Goal: Task Accomplishment & Management: Use online tool/utility

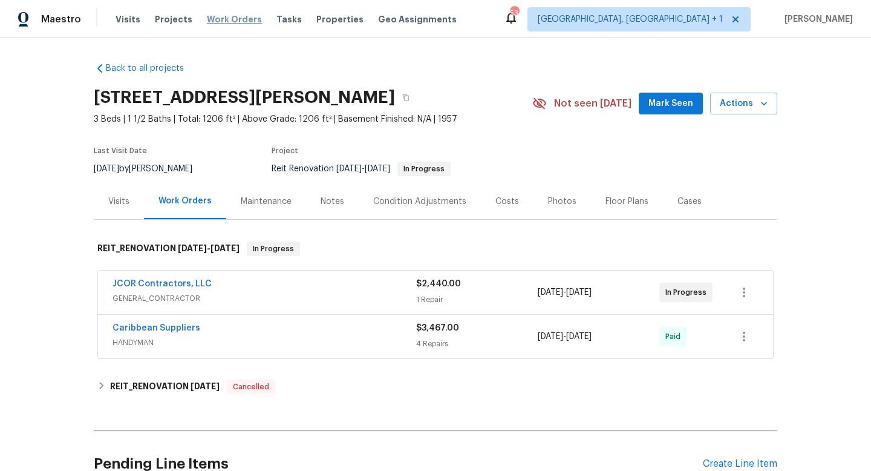
click at [211, 15] on span "Work Orders" at bounding box center [234, 19] width 55 height 12
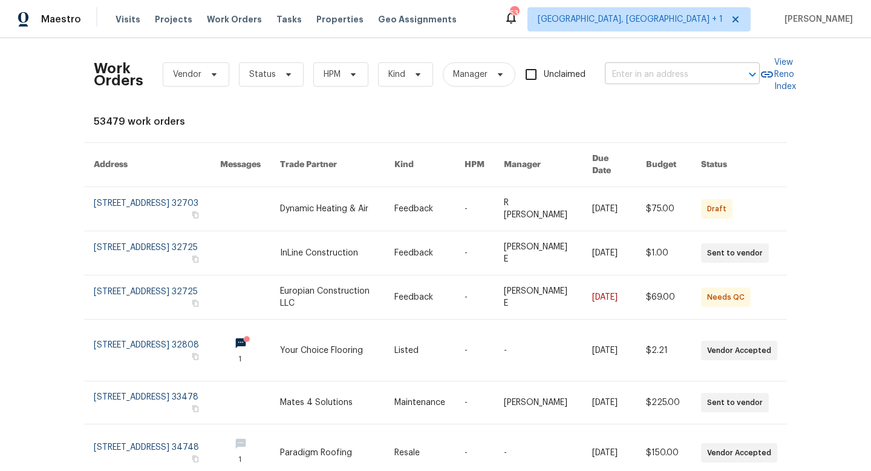
click at [684, 79] on input "text" at bounding box center [665, 74] width 121 height 19
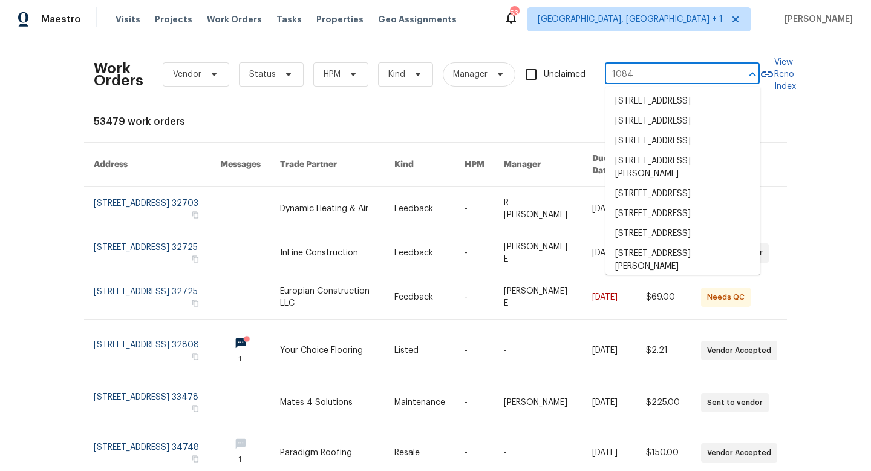
type input "1084 d"
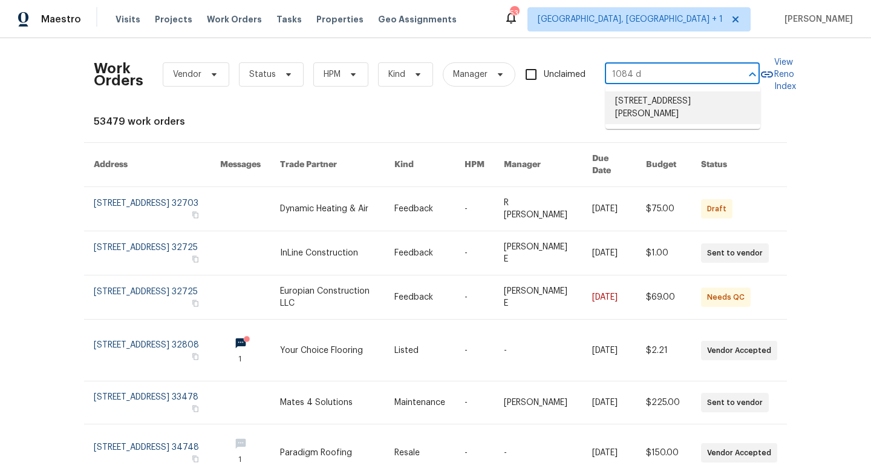
click at [673, 103] on li "[STREET_ADDRESS][PERSON_NAME]" at bounding box center [683, 107] width 155 height 33
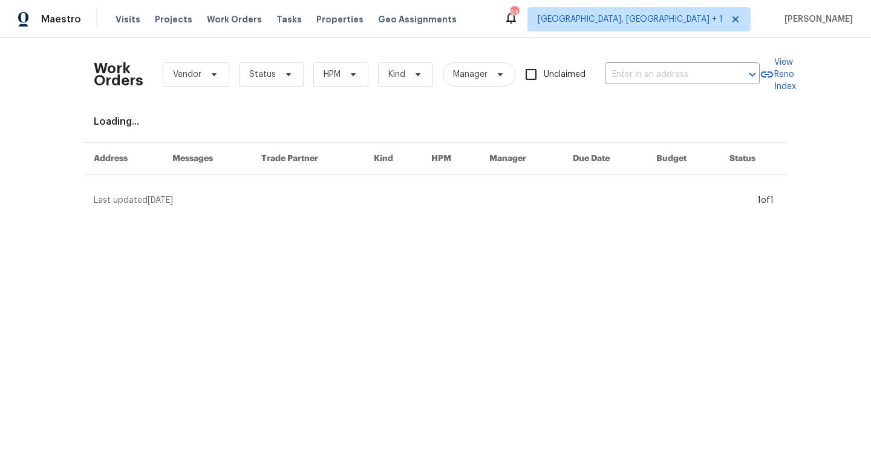
type input "[STREET_ADDRESS][PERSON_NAME]"
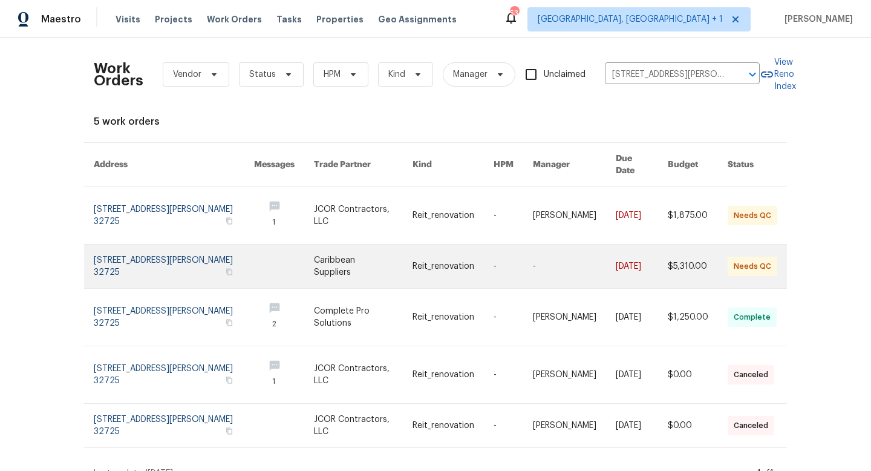
click at [396, 255] on link at bounding box center [363, 266] width 99 height 44
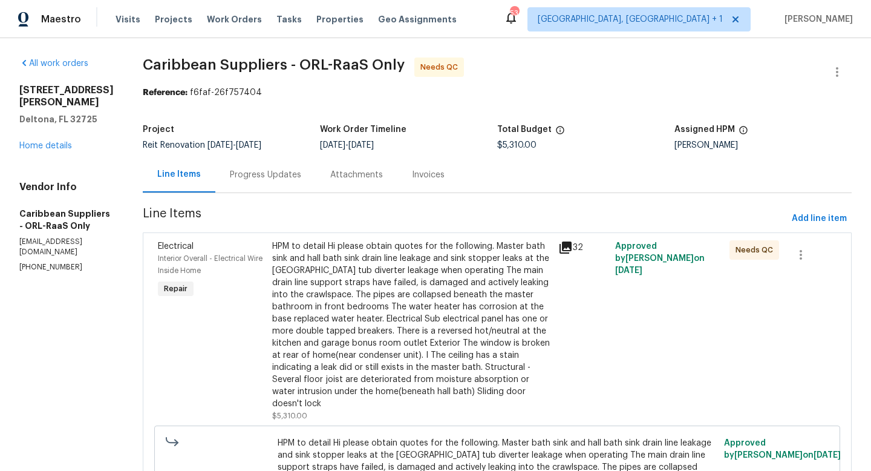
scroll to position [62, 0]
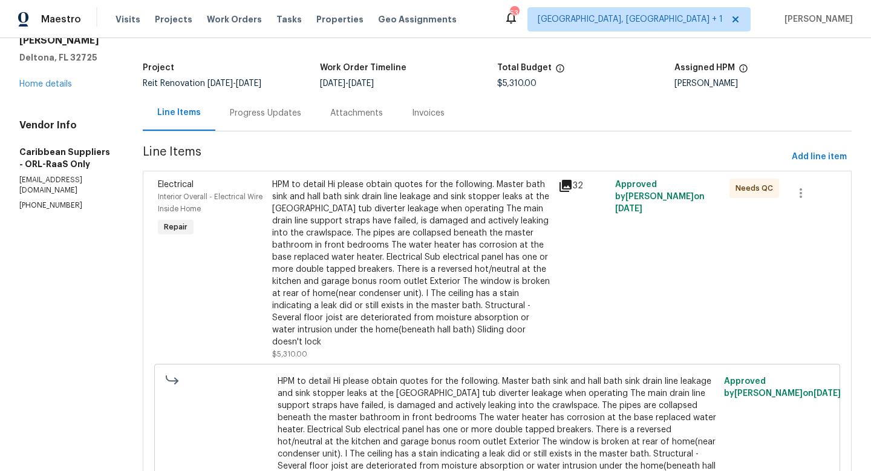
click at [360, 280] on div "HPM to detail Hi please obtain quotes for the following. Master bath sink and h…" at bounding box center [411, 262] width 279 height 169
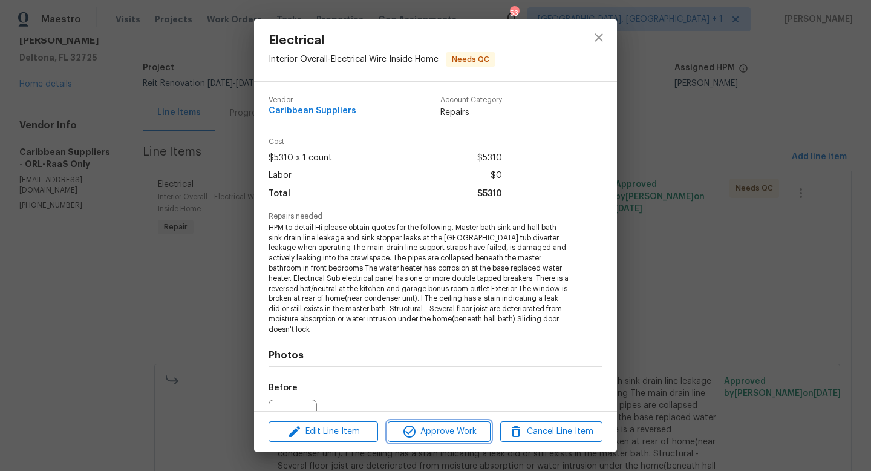
click at [438, 434] on span "Approve Work" at bounding box center [438, 431] width 95 height 15
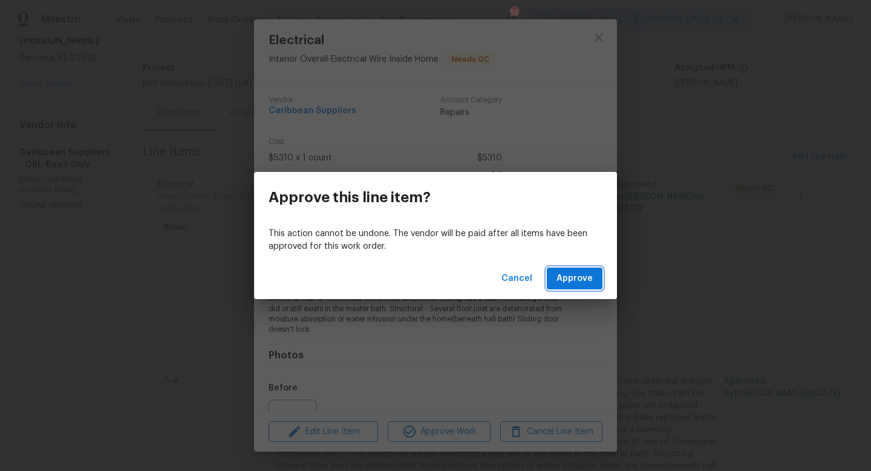
click at [575, 281] on span "Approve" at bounding box center [575, 278] width 36 height 15
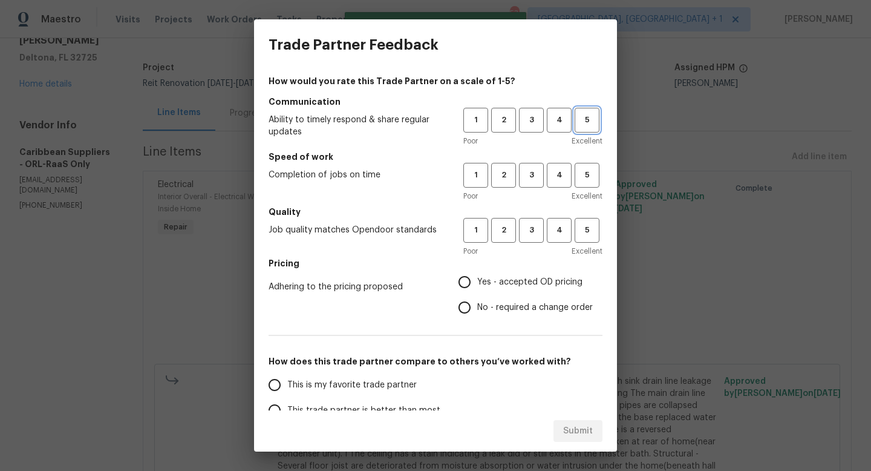
click at [581, 119] on span "5" at bounding box center [587, 120] width 22 height 14
click at [559, 174] on span "4" at bounding box center [559, 175] width 22 height 14
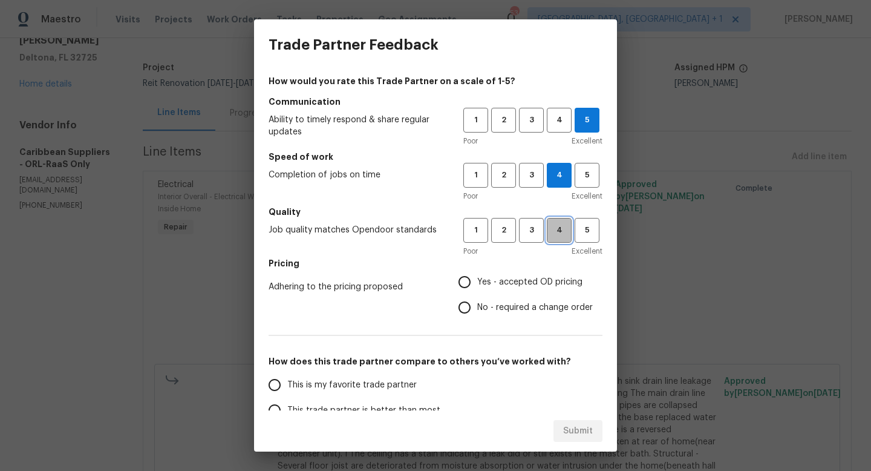
click at [556, 226] on span "4" at bounding box center [559, 230] width 22 height 14
click at [463, 277] on input "Yes - accepted OD pricing" at bounding box center [464, 281] width 25 height 25
radio input "true"
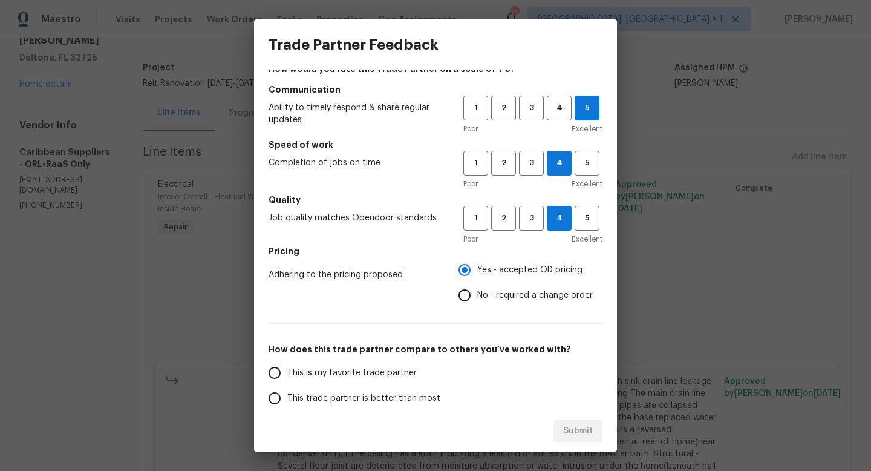
scroll to position [22, 0]
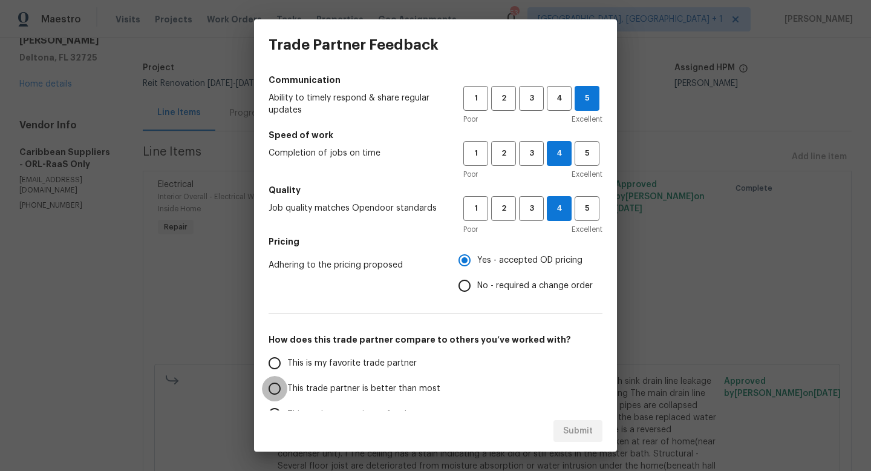
click at [274, 389] on input "This trade partner is better than most" at bounding box center [274, 388] width 25 height 25
click at [581, 434] on span "Submit" at bounding box center [578, 431] width 30 height 15
radio input "true"
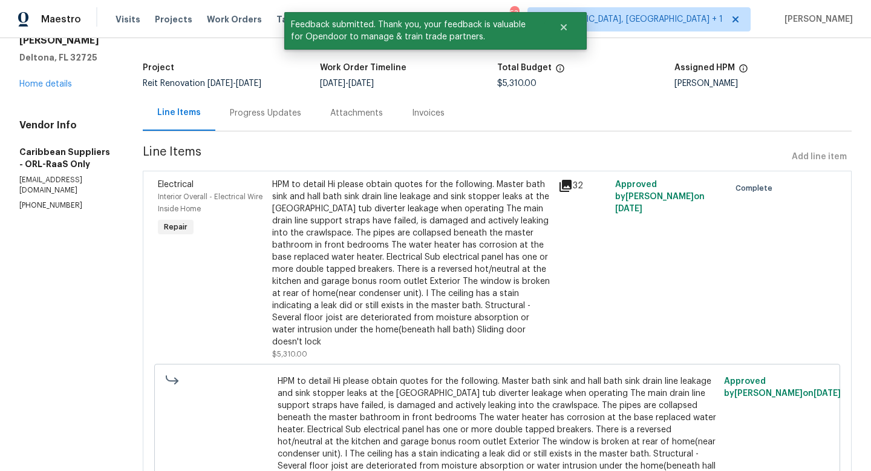
scroll to position [166, 0]
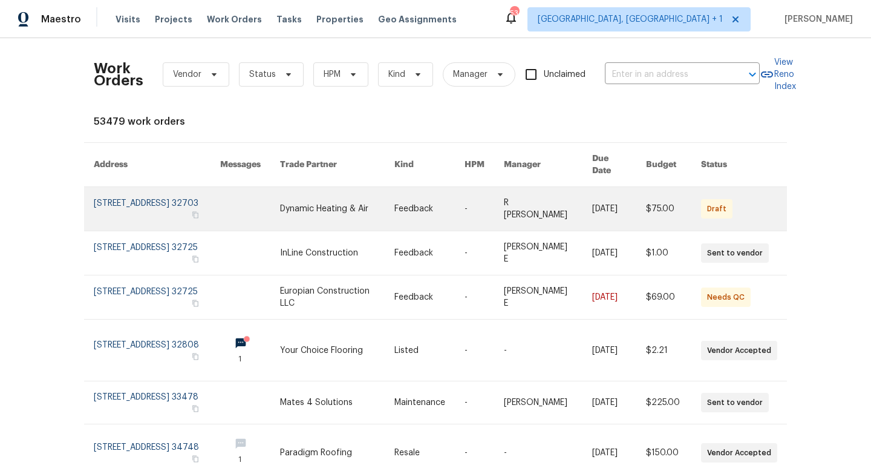
click at [490, 200] on link at bounding box center [484, 209] width 39 height 44
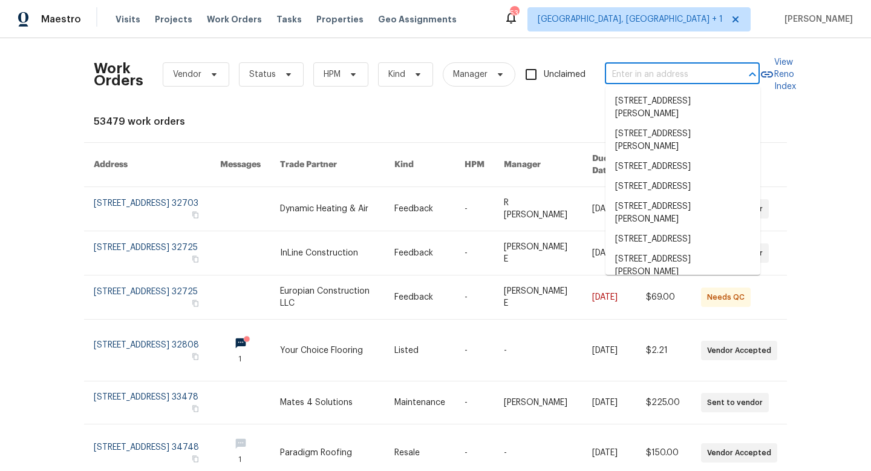
click at [689, 77] on input "text" at bounding box center [665, 74] width 121 height 19
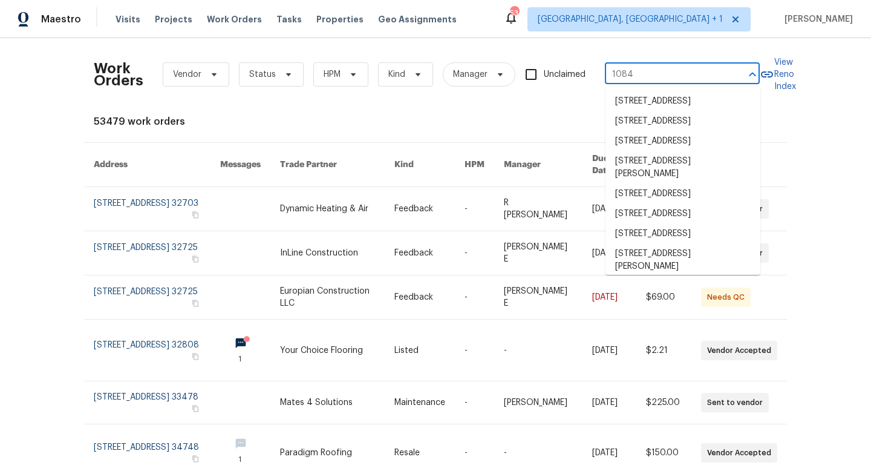
type input "1084 d"
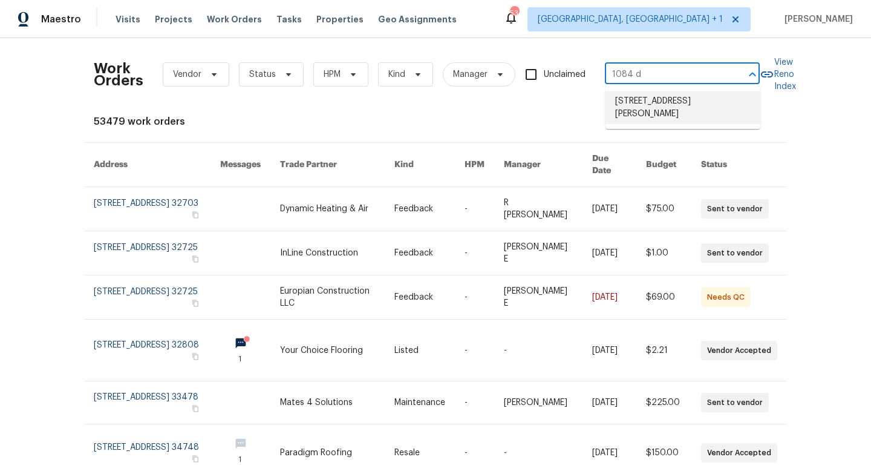
click at [682, 101] on li "[STREET_ADDRESS][PERSON_NAME]" at bounding box center [683, 107] width 155 height 33
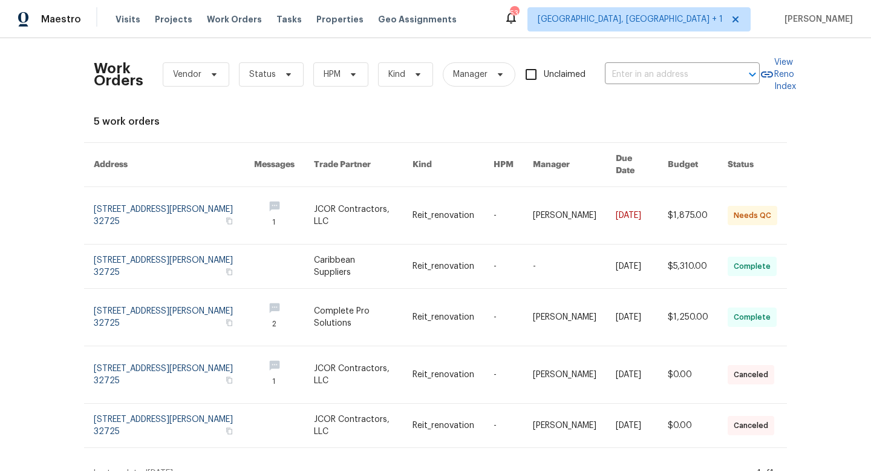
type input "[STREET_ADDRESS][PERSON_NAME]"
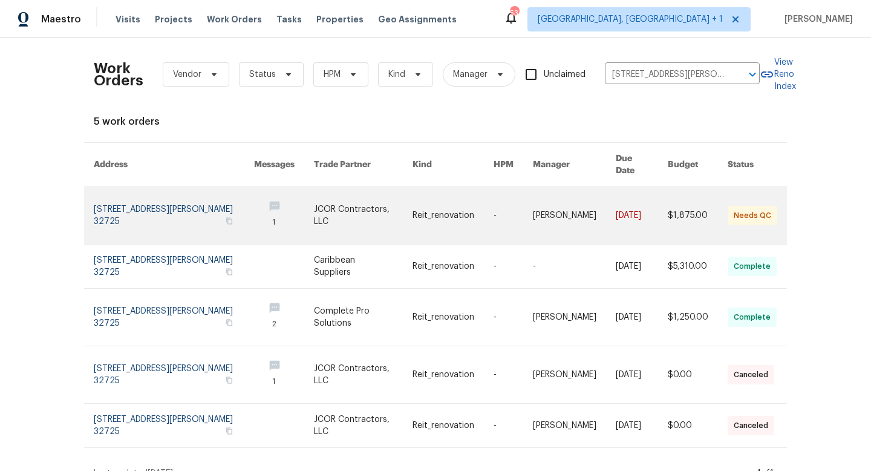
click at [515, 203] on link at bounding box center [513, 215] width 39 height 57
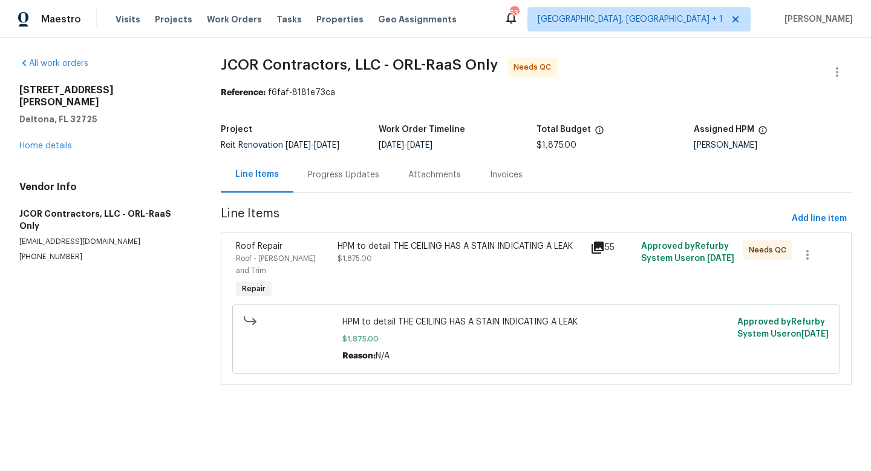
click at [424, 262] on div "HPM to detail THE CEILING HAS A STAIN INDICATING A LEAK $1,875.00" at bounding box center [461, 252] width 246 height 24
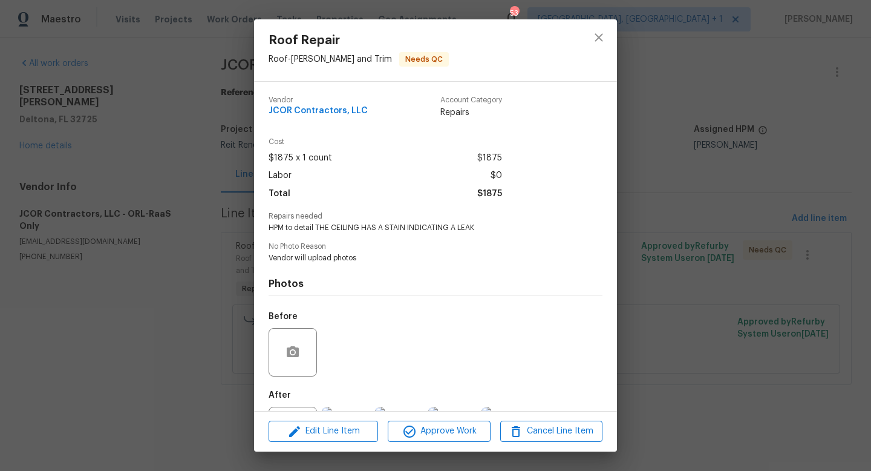
scroll to position [56, 0]
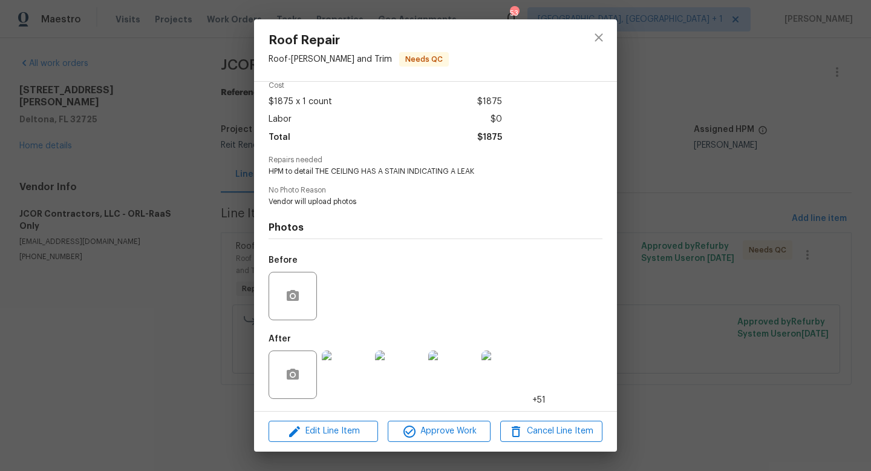
click at [352, 379] on img at bounding box center [346, 374] width 48 height 48
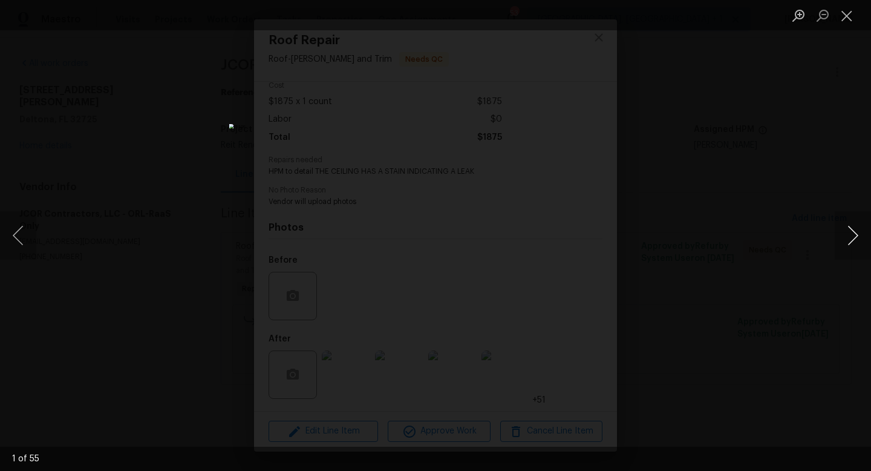
click at [851, 232] on button "Next image" at bounding box center [853, 235] width 36 height 48
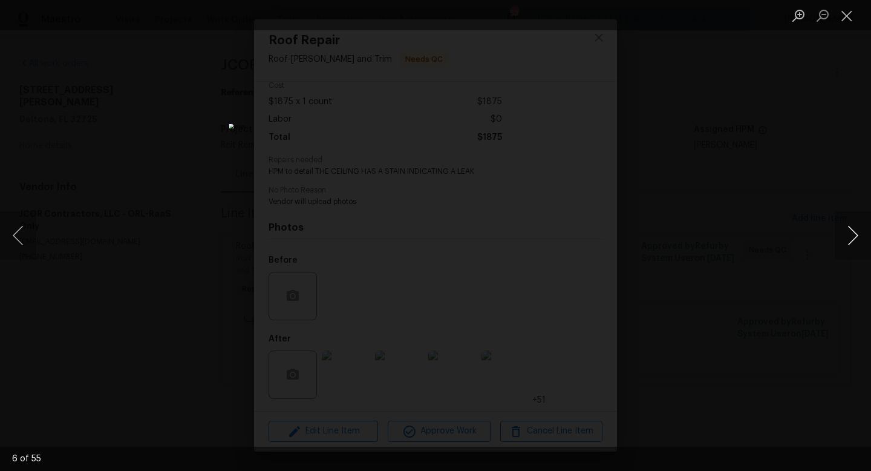
click at [851, 232] on button "Next image" at bounding box center [853, 235] width 36 height 48
click at [847, 8] on button "Close lightbox" at bounding box center [847, 15] width 24 height 21
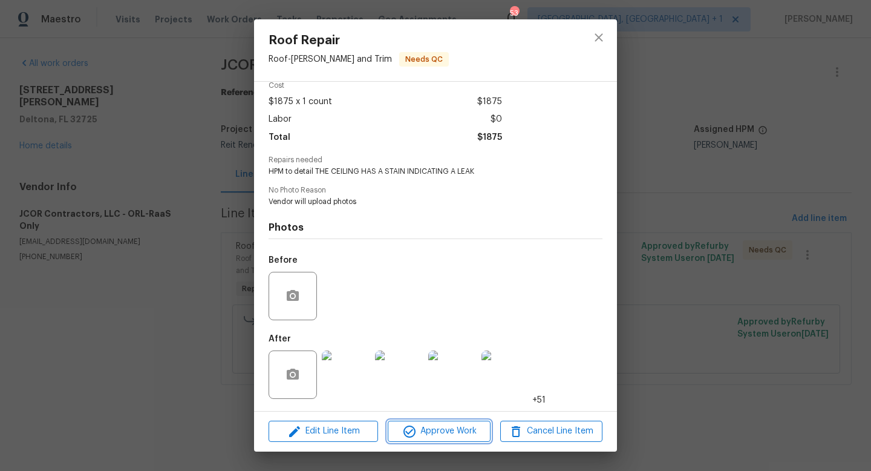
click at [444, 430] on span "Approve Work" at bounding box center [438, 431] width 95 height 15
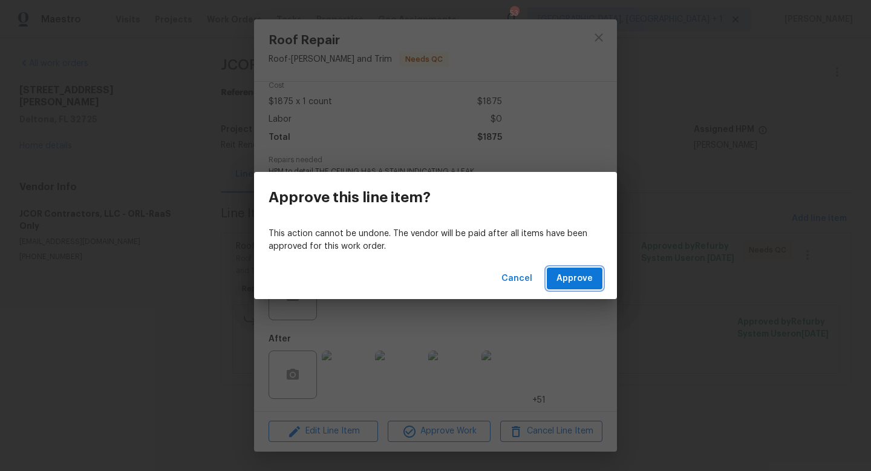
click at [571, 272] on span "Approve" at bounding box center [575, 278] width 36 height 15
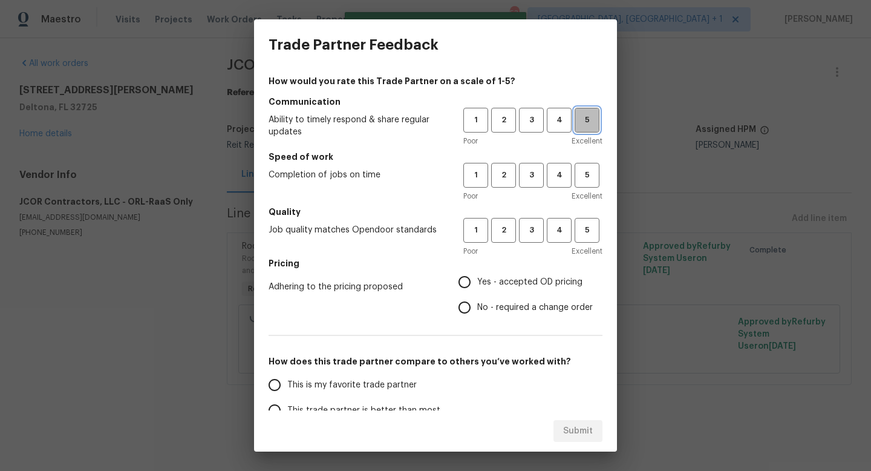
click at [584, 120] on span "5" at bounding box center [587, 120] width 22 height 14
click at [533, 177] on span "3" at bounding box center [531, 175] width 22 height 14
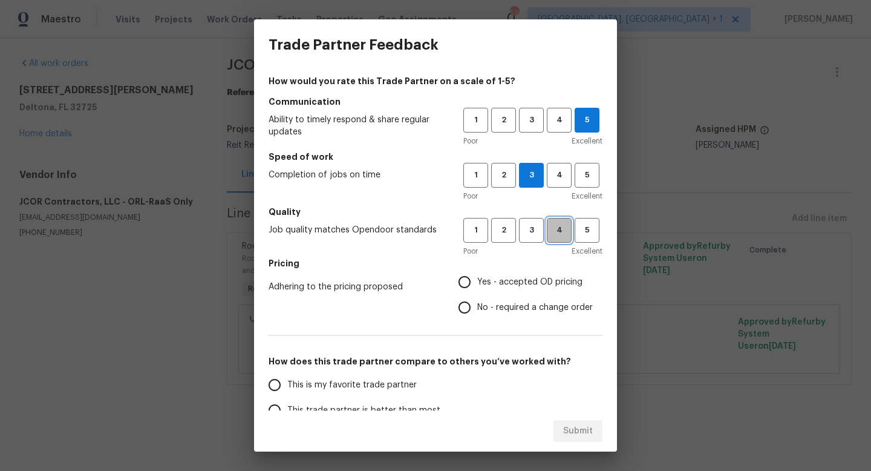
click at [557, 231] on span "4" at bounding box center [559, 230] width 22 height 14
click at [467, 284] on input "Yes - accepted OD pricing" at bounding box center [464, 281] width 25 height 25
radio input "true"
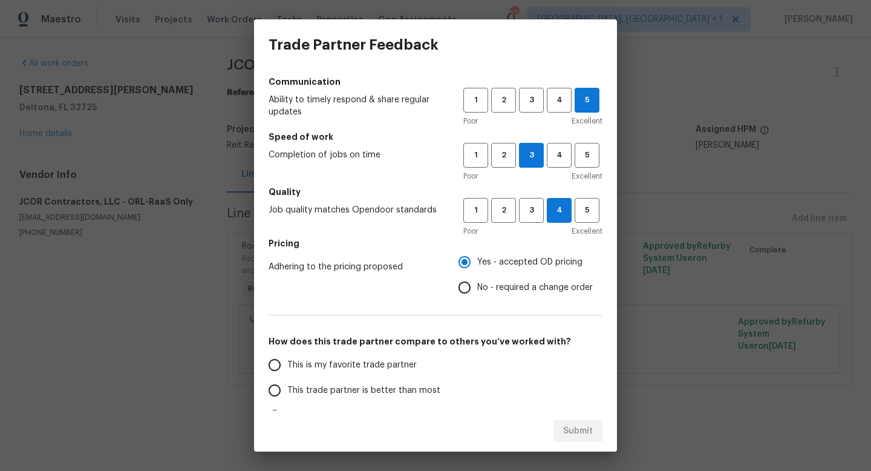
scroll to position [21, 0]
click at [273, 386] on input "This trade partner is better than most" at bounding box center [274, 389] width 25 height 25
click at [564, 424] on span "Submit" at bounding box center [578, 431] width 30 height 15
radio input "true"
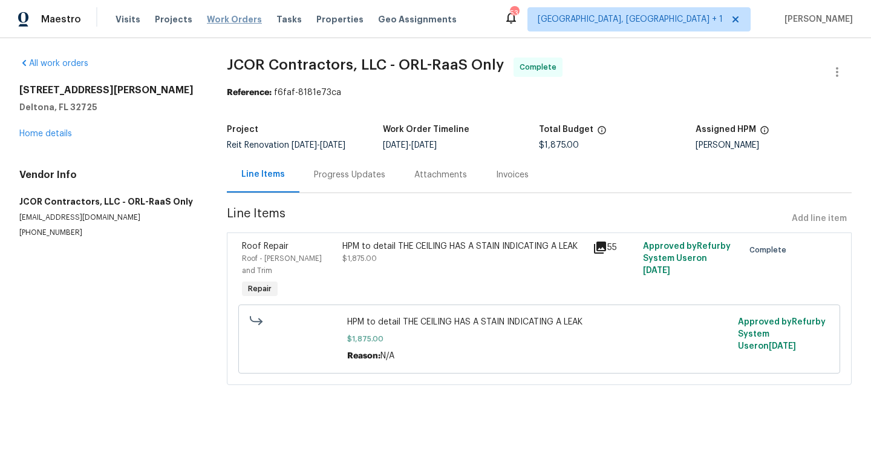
click at [212, 20] on span "Work Orders" at bounding box center [234, 19] width 55 height 12
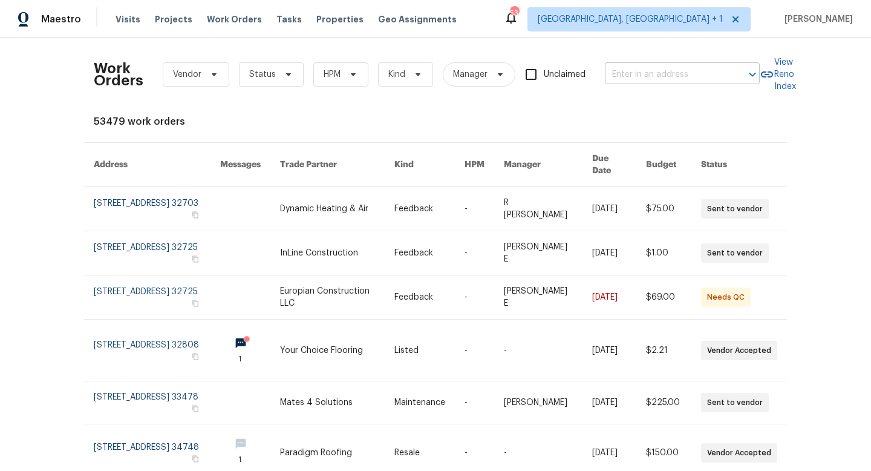
click at [618, 67] on input "text" at bounding box center [665, 74] width 121 height 19
type input "811 s lo"
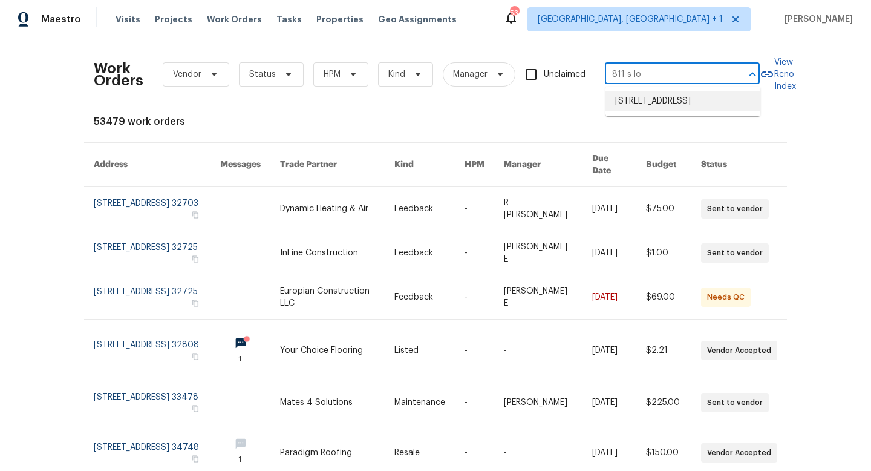
click at [650, 105] on li "[STREET_ADDRESS]" at bounding box center [683, 101] width 155 height 20
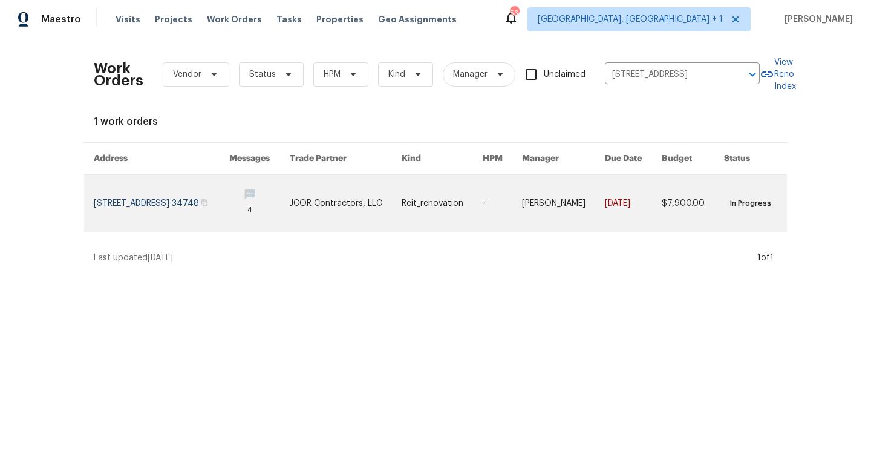
click at [517, 203] on link at bounding box center [502, 203] width 39 height 57
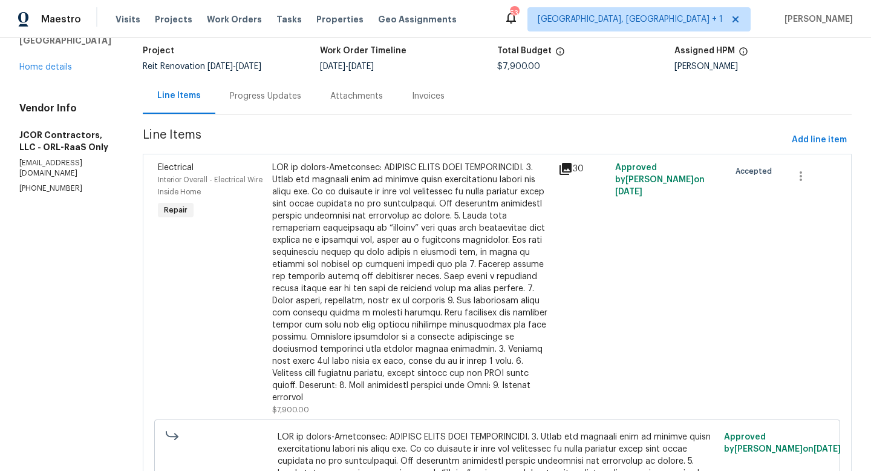
scroll to position [77, 0]
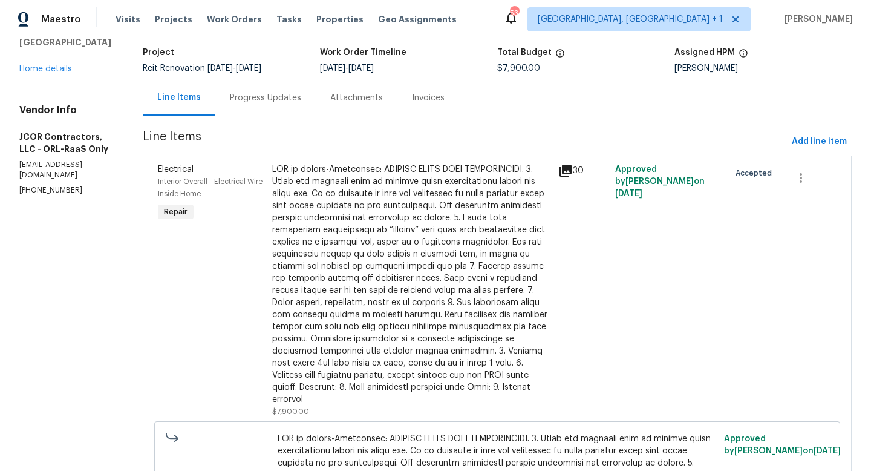
click at [408, 284] on div at bounding box center [411, 284] width 279 height 242
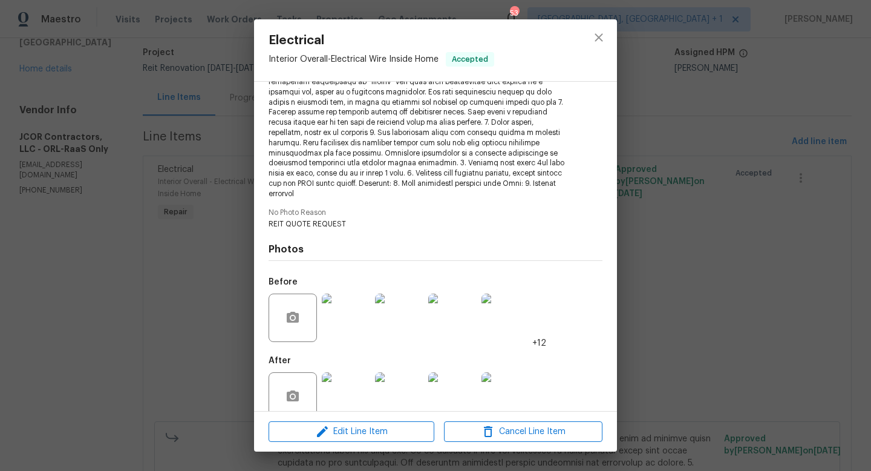
scroll to position [198, 0]
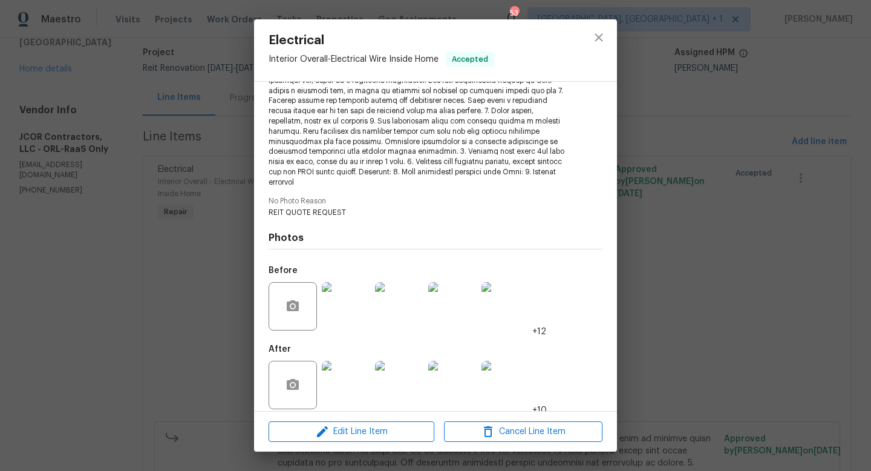
click at [352, 372] on img at bounding box center [346, 385] width 48 height 48
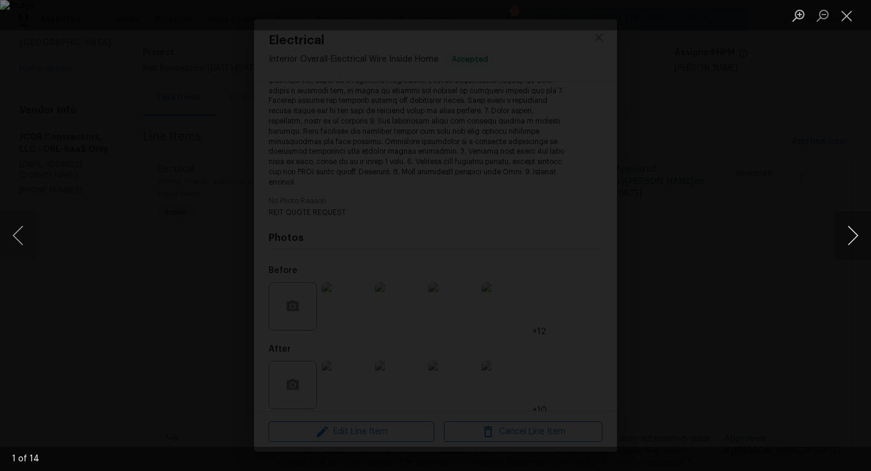
click at [846, 238] on button "Next image" at bounding box center [853, 235] width 36 height 48
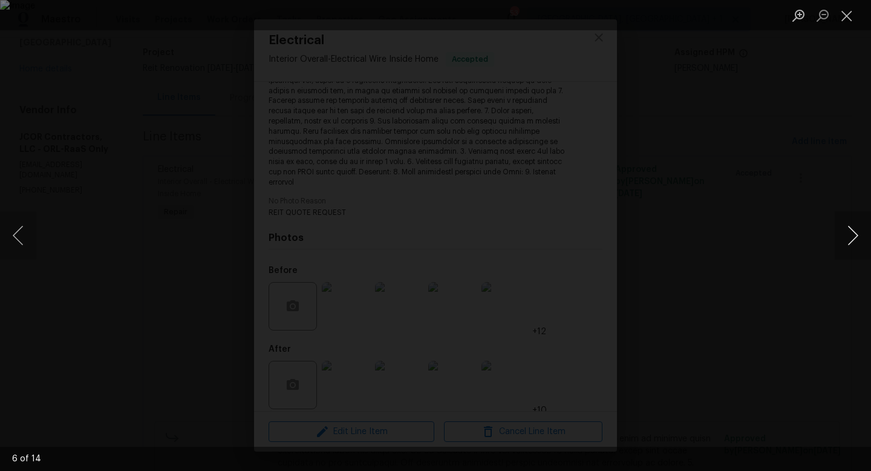
click at [846, 238] on button "Next image" at bounding box center [853, 235] width 36 height 48
click at [849, 19] on button "Close lightbox" at bounding box center [847, 15] width 24 height 21
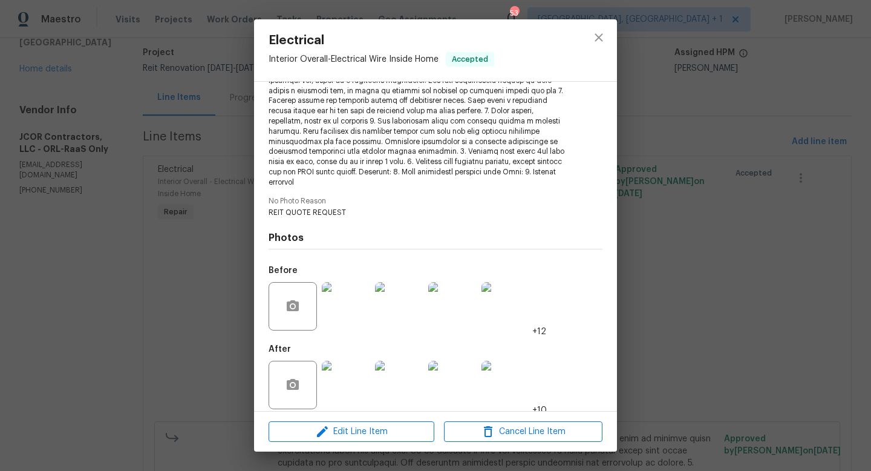
click at [356, 293] on img at bounding box center [346, 306] width 48 height 48
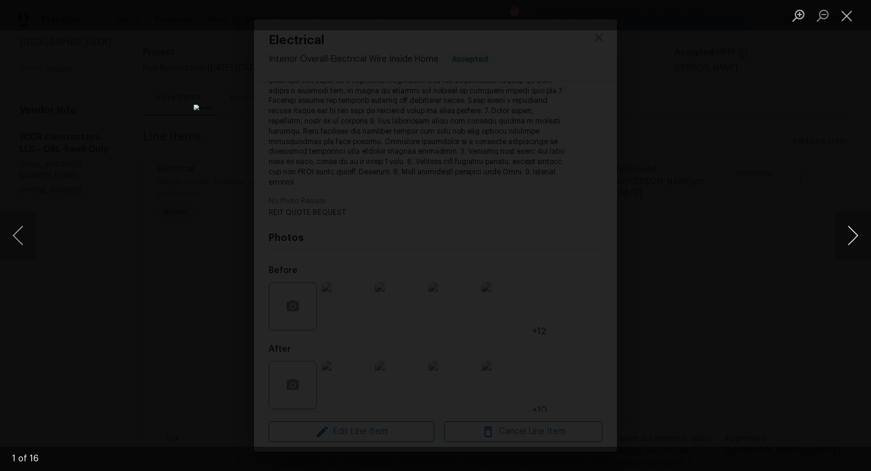
click at [851, 233] on button "Next image" at bounding box center [853, 235] width 36 height 48
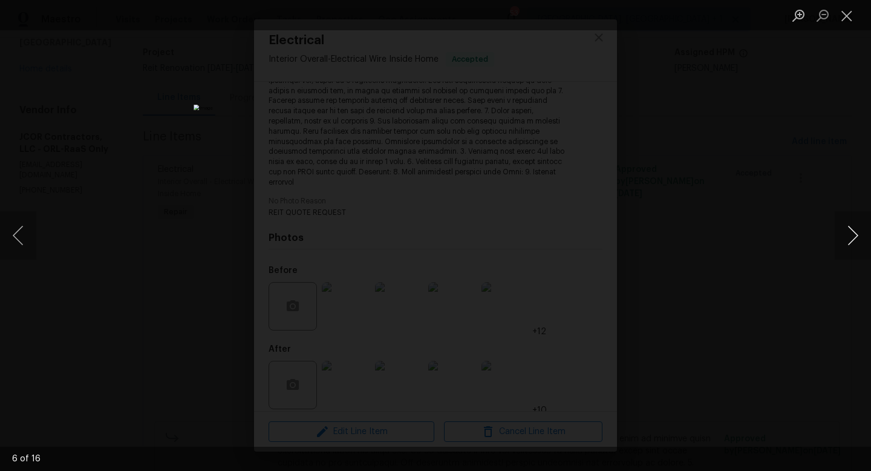
click at [851, 233] on button "Next image" at bounding box center [853, 235] width 36 height 48
click at [843, 16] on button "Close lightbox" at bounding box center [847, 15] width 24 height 21
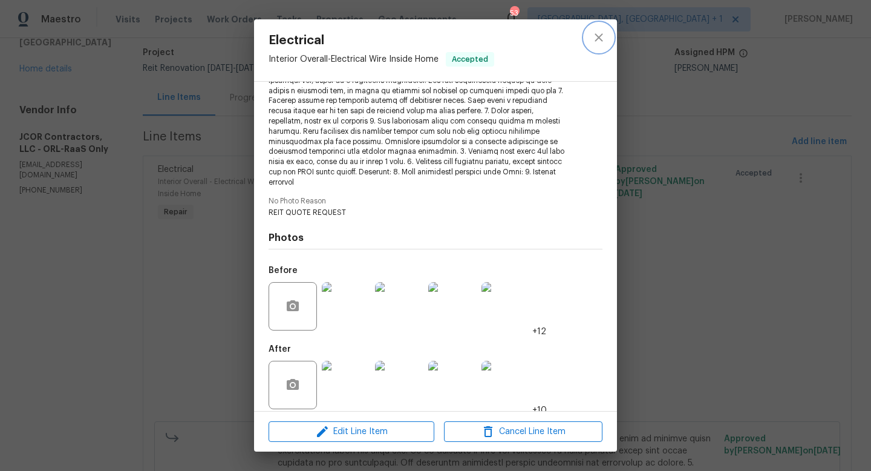
click at [594, 38] on icon "close" at bounding box center [599, 37] width 15 height 15
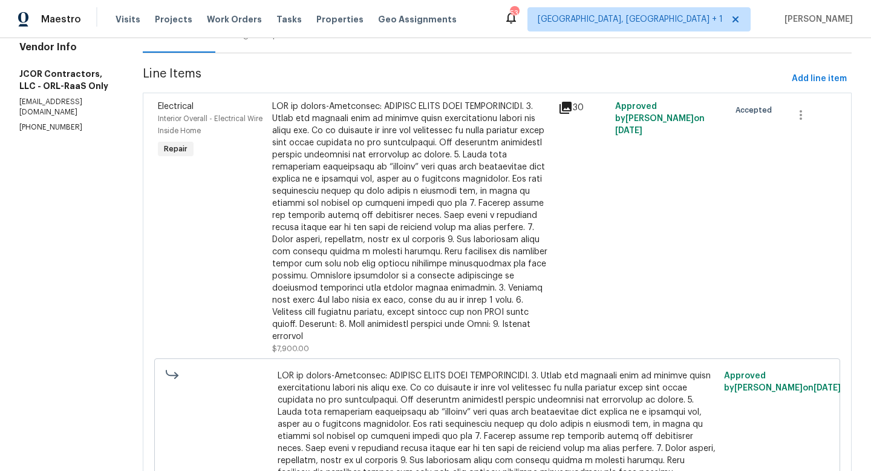
scroll to position [0, 0]
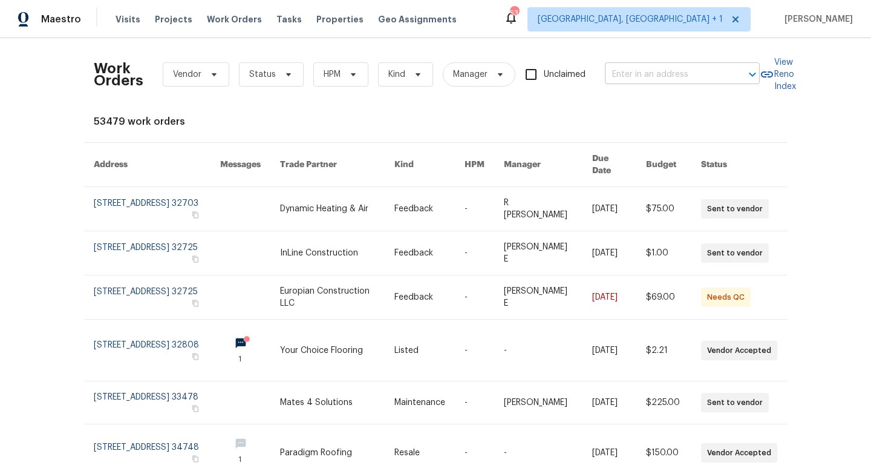
click at [630, 70] on input "text" at bounding box center [665, 74] width 121 height 19
type input "811 s lo"
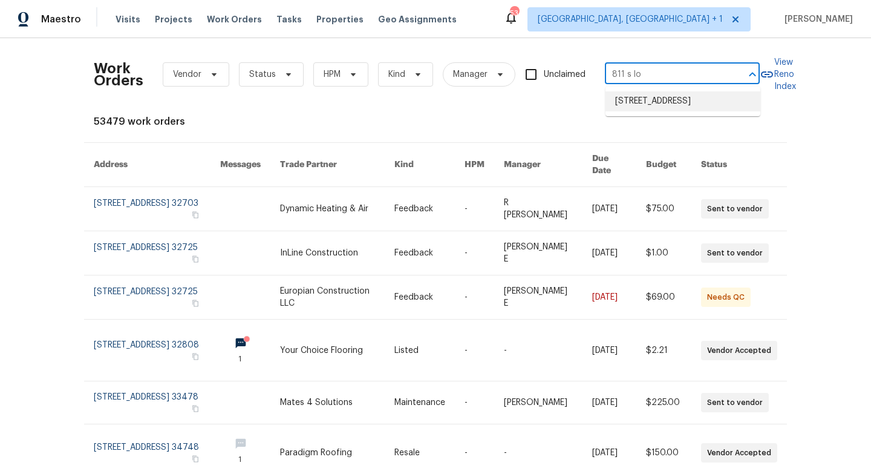
click at [650, 107] on li "[STREET_ADDRESS]" at bounding box center [683, 101] width 155 height 20
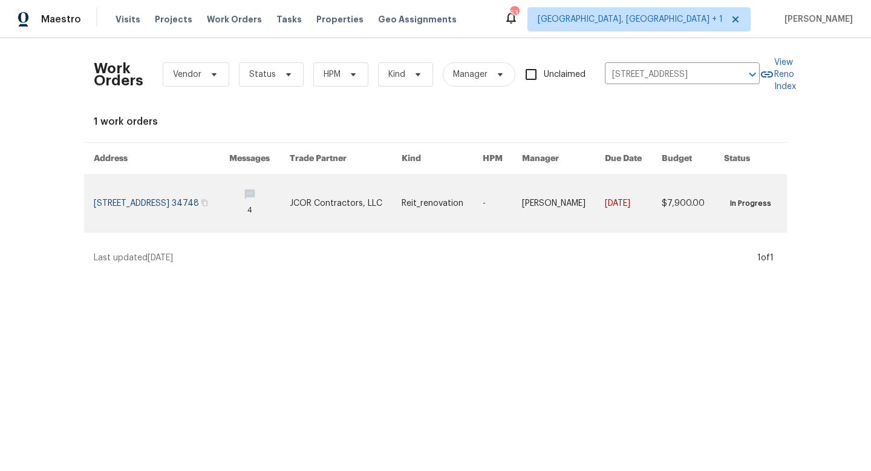
click at [517, 199] on link at bounding box center [502, 203] width 39 height 57
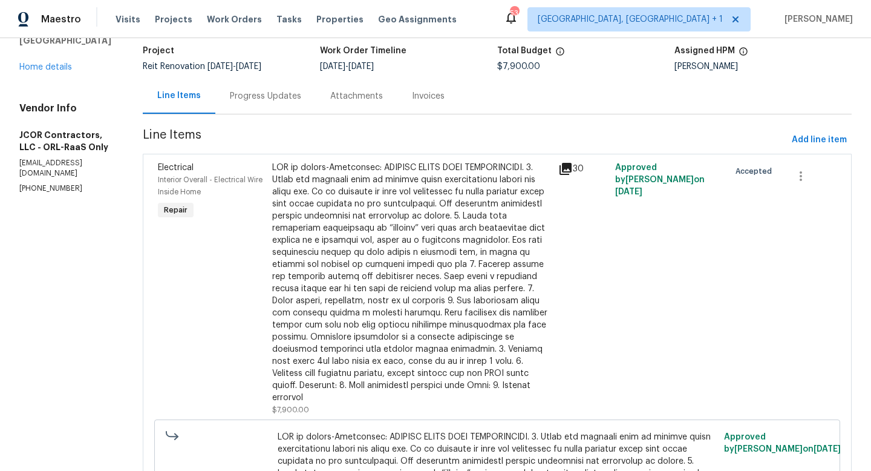
scroll to position [91, 0]
